Goal: Task Accomplishment & Management: Complete application form

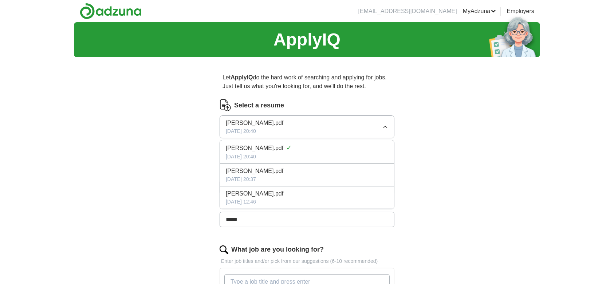
click at [423, 240] on div "Let ApplyIQ do the hard work of searching and applying for jobs. Just tell us w…" at bounding box center [306, 281] width 233 height 437
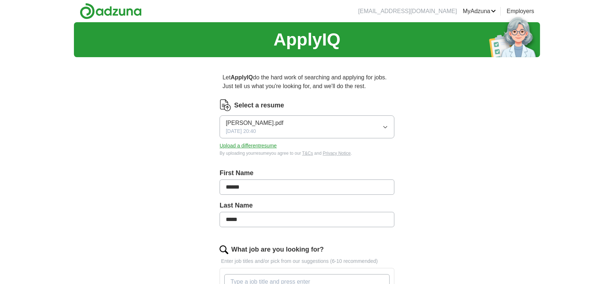
click at [385, 129] on icon "button" at bounding box center [385, 127] width 6 height 6
drag, startPoint x: 274, startPoint y: 193, endPoint x: 147, endPoint y: 200, distance: 126.9
click at [263, 101] on label "Select a resume" at bounding box center [259, 106] width 50 height 10
click at [273, 109] on label "Select a resume" at bounding box center [259, 106] width 50 height 10
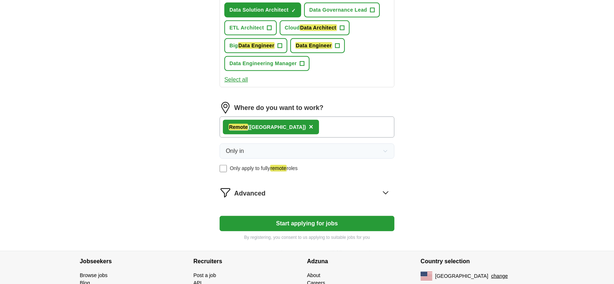
scroll to position [388, 0]
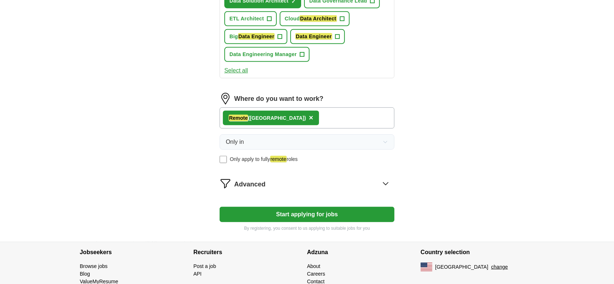
click at [245, 180] on span "Advanced" at bounding box center [249, 185] width 31 height 10
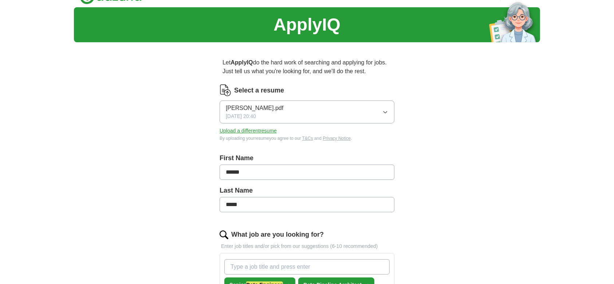
scroll to position [0, 0]
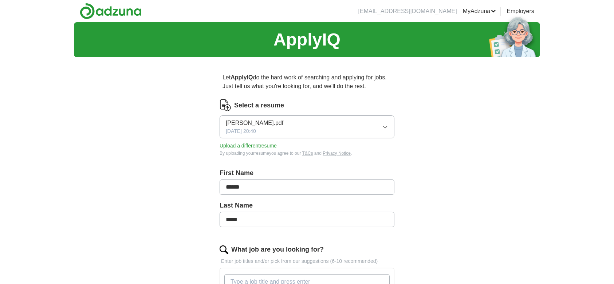
click at [0, 0] on link "Resumes" at bounding box center [0, 0] width 0 height 0
